Goal: Task Accomplishment & Management: Use online tool/utility

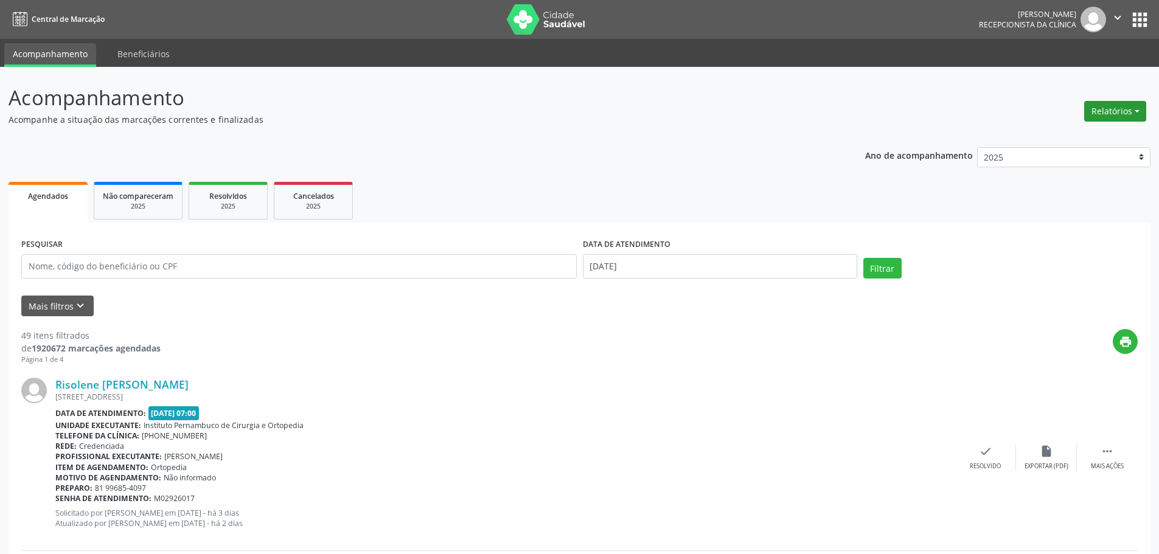
click at [1120, 119] on button "Relatórios" at bounding box center [1115, 111] width 62 height 21
click at [1059, 134] on link "Agendamentos" at bounding box center [1081, 137] width 131 height 17
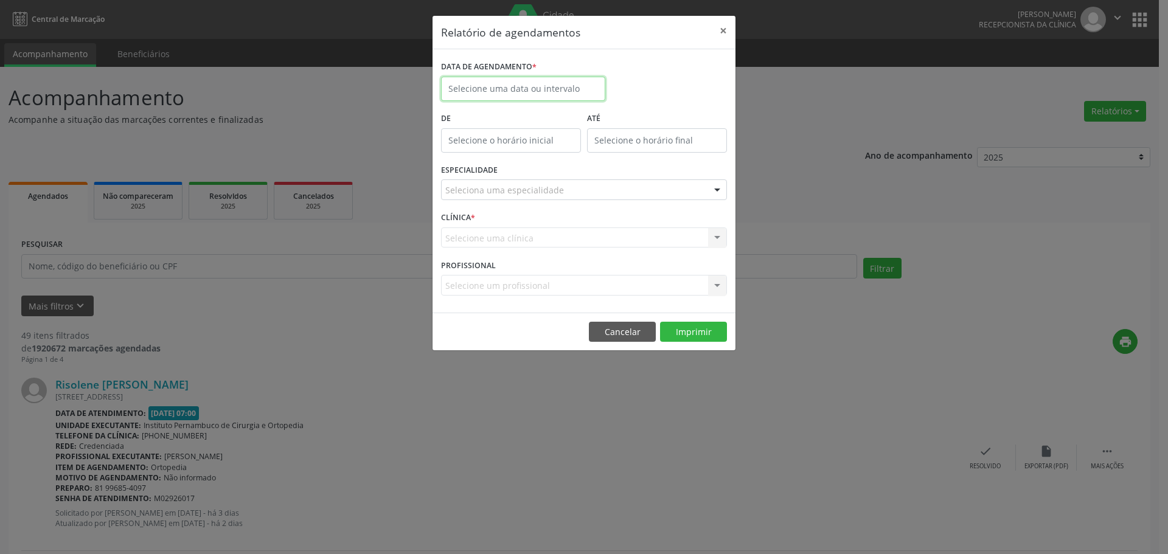
click at [503, 80] on input "text" at bounding box center [523, 89] width 164 height 24
click at [591, 154] on span "5" at bounding box center [588, 153] width 24 height 24
type input "05/09/2025"
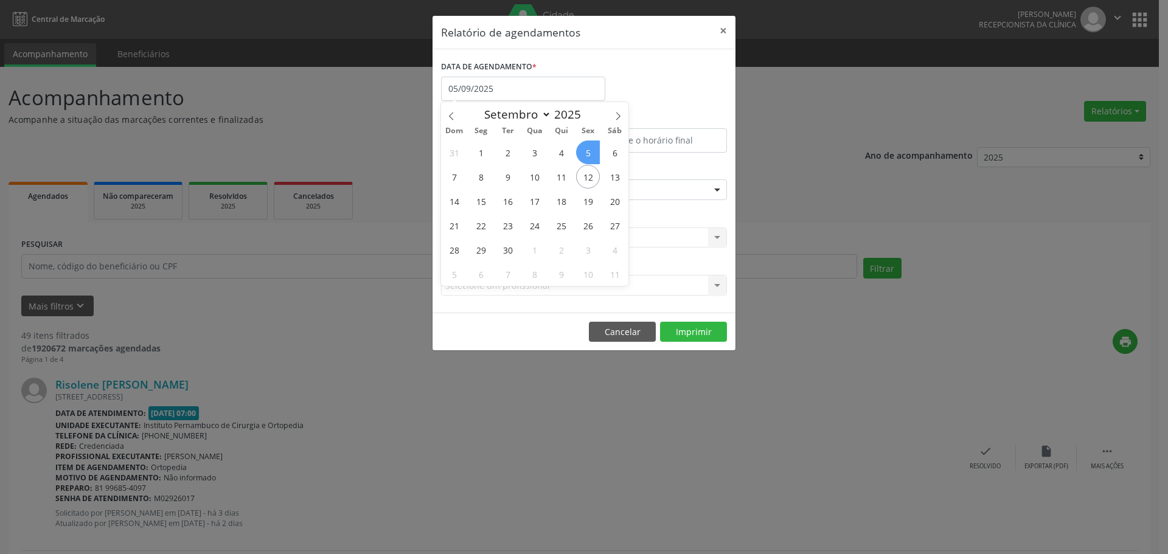
click at [591, 154] on span "5" at bounding box center [588, 153] width 24 height 24
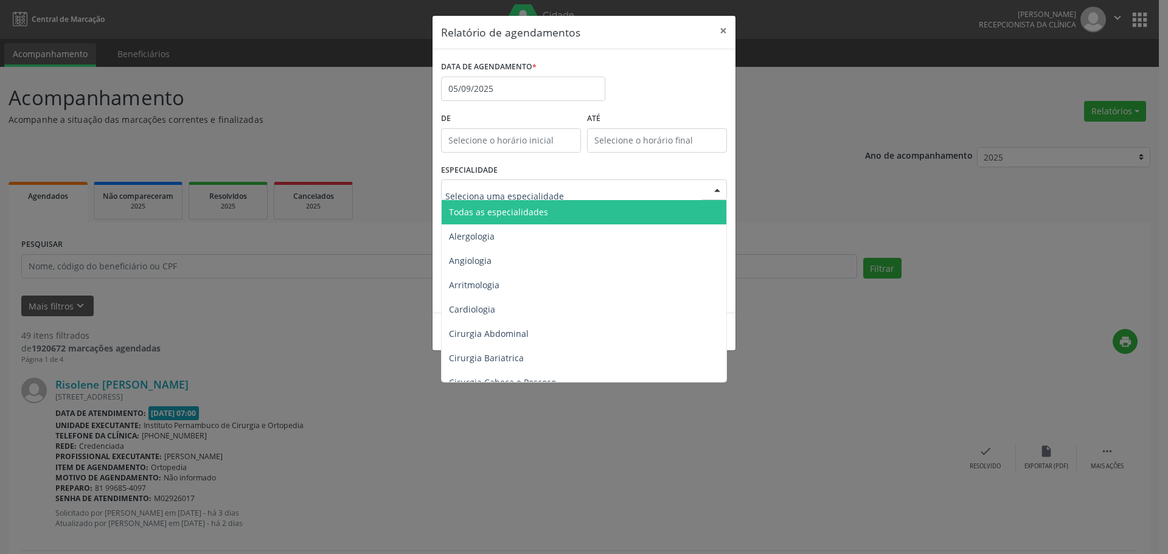
click at [497, 214] on span "Todas as especialidades" at bounding box center [498, 212] width 99 height 12
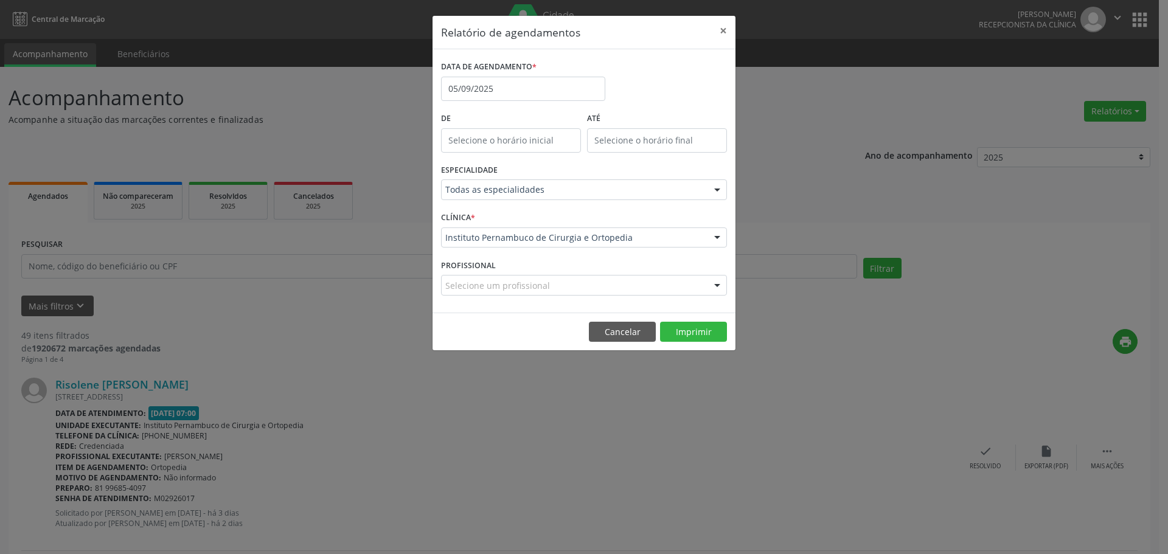
click at [700, 319] on footer "Cancelar Imprimir" at bounding box center [584, 332] width 303 height 38
click at [686, 332] on button "Imprimir" at bounding box center [693, 332] width 67 height 21
